Goal: Find specific page/section: Find specific page/section

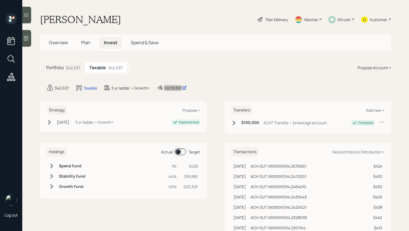
click at [0, 0] on div "Log out [PERSON_NAME] Plan Delivery Warmer Altruist Kustomer Overview Plan Inve…" at bounding box center [204, 115] width 409 height 231
click at [27, 21] on div at bounding box center [26, 15] width 9 height 17
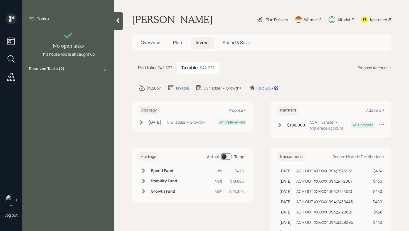
click at [79, 70] on div "Resolved Tasks ( 2 )" at bounding box center [68, 69] width 78 height 7
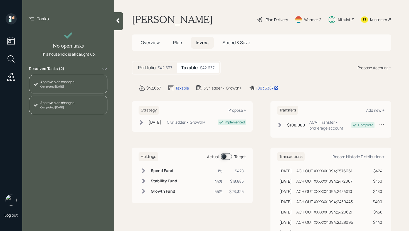
click at [122, 21] on div at bounding box center [118, 21] width 9 height 18
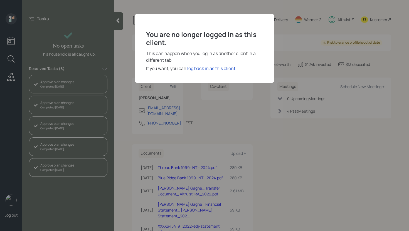
scroll to position [19, 0]
